Goal: Task Accomplishment & Management: Use online tool/utility

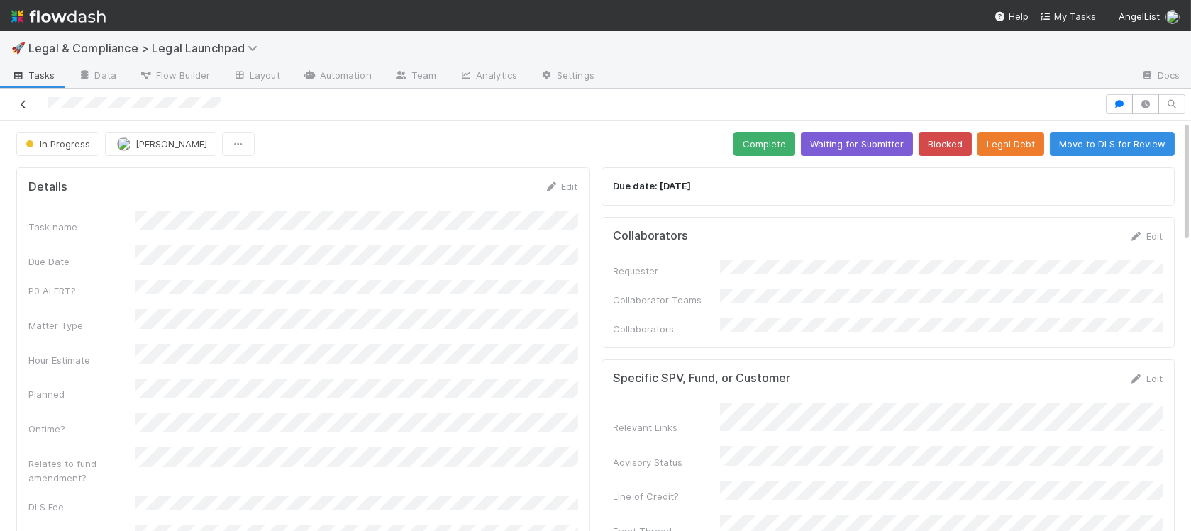
click at [23, 105] on icon at bounding box center [23, 104] width 14 height 9
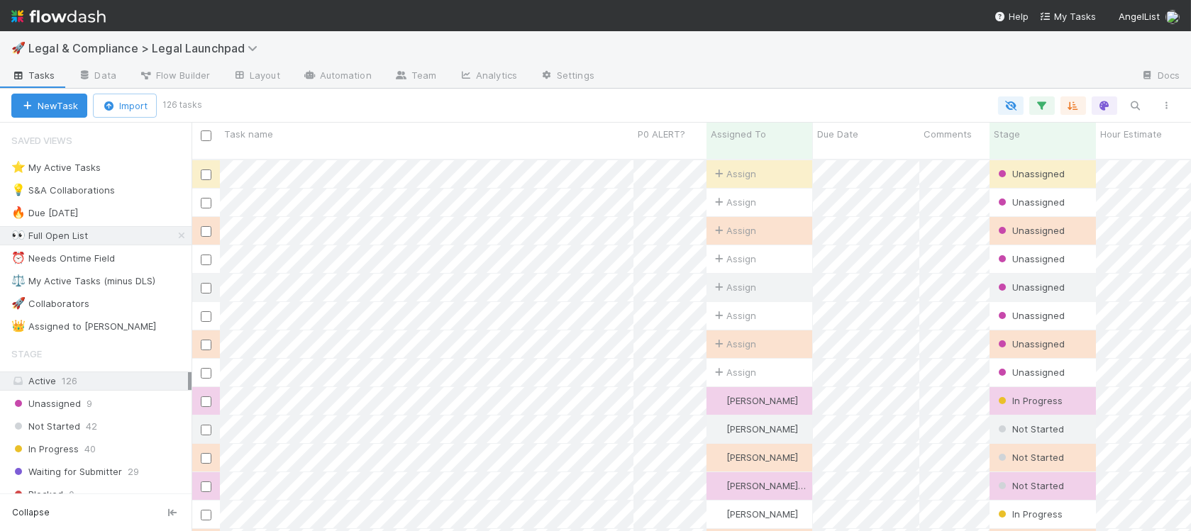
scroll to position [383, 999]
click at [178, 168] on div "⭐ My Active Tasks 24" at bounding box center [101, 168] width 180 height 18
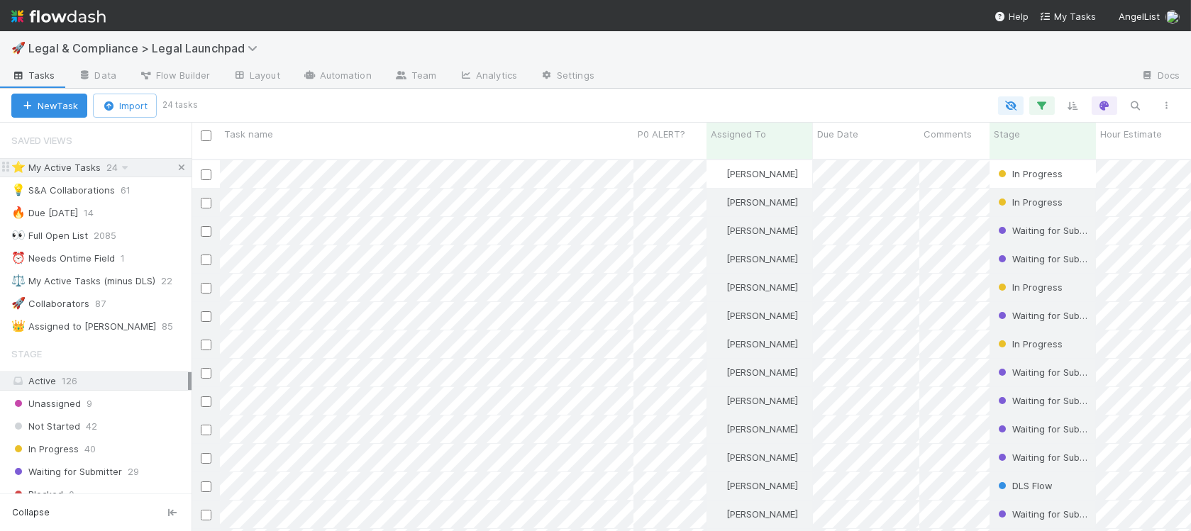
scroll to position [383, 999]
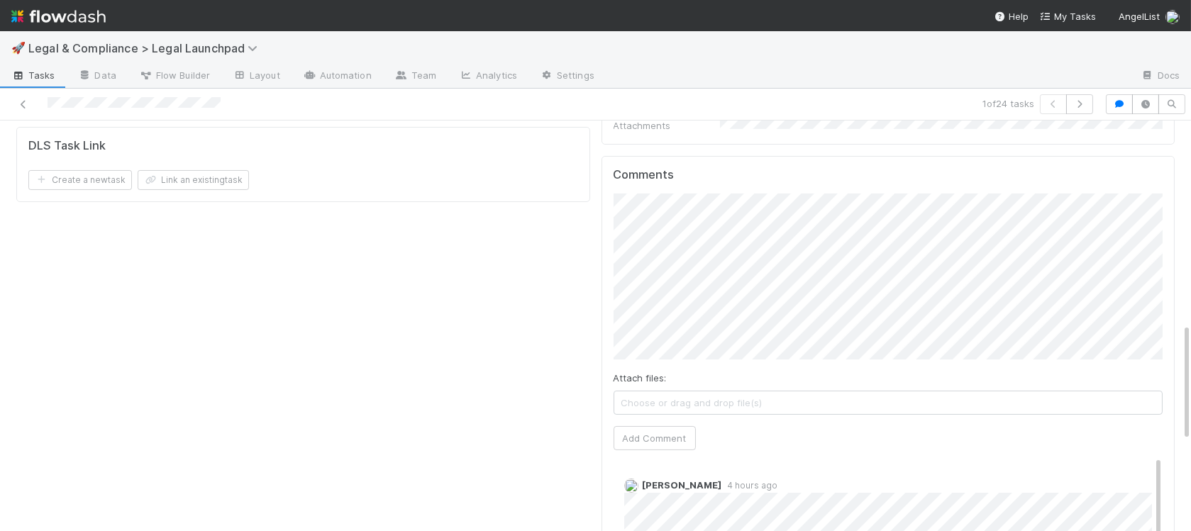
scroll to position [731, 0]
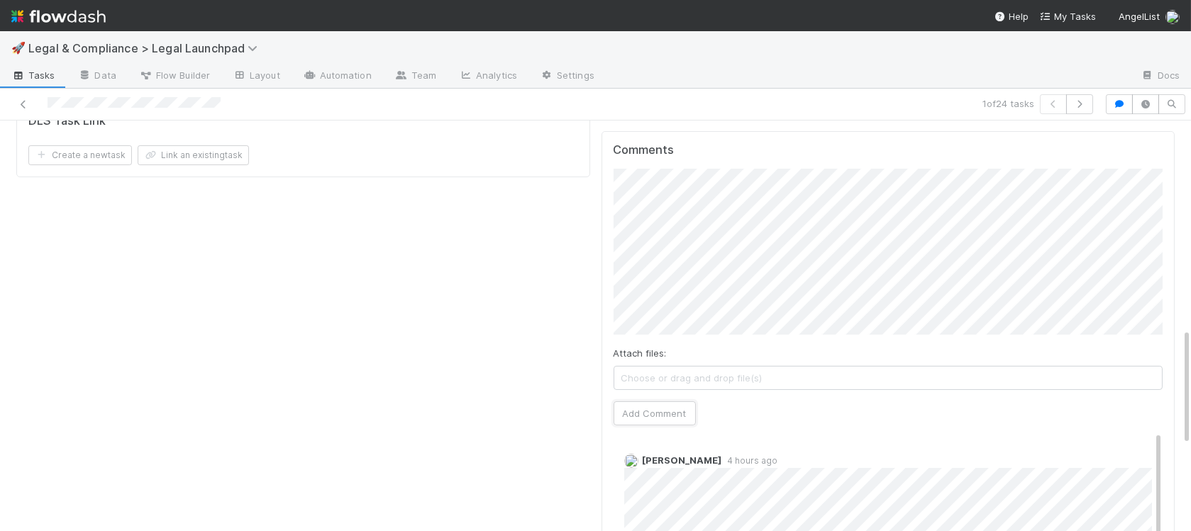
drag, startPoint x: 654, startPoint y: 380, endPoint x: 866, endPoint y: 391, distance: 212.4
click at [660, 401] on button "Add Comment" at bounding box center [655, 413] width 82 height 24
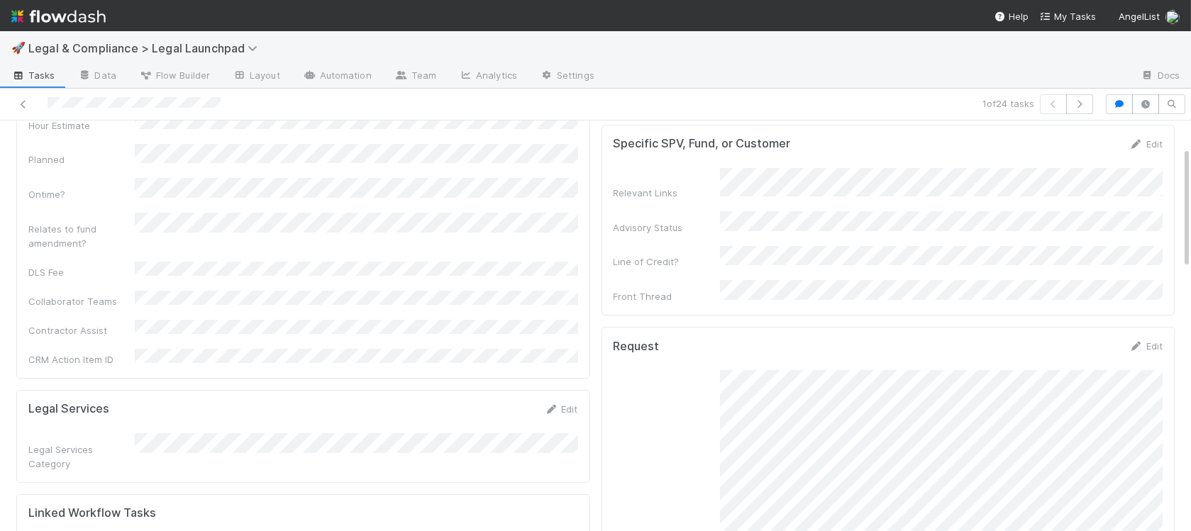
scroll to position [0, 0]
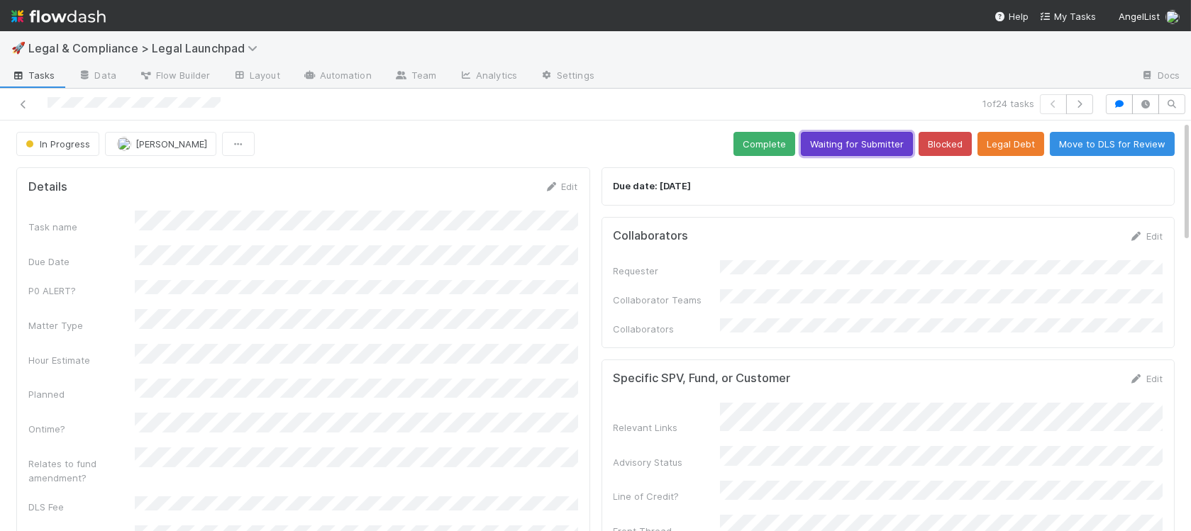
drag, startPoint x: 828, startPoint y: 147, endPoint x: 836, endPoint y: 146, distance: 7.8
click at [828, 147] on button "Waiting for Submitter" at bounding box center [857, 144] width 112 height 24
